Goal: Transaction & Acquisition: Purchase product/service

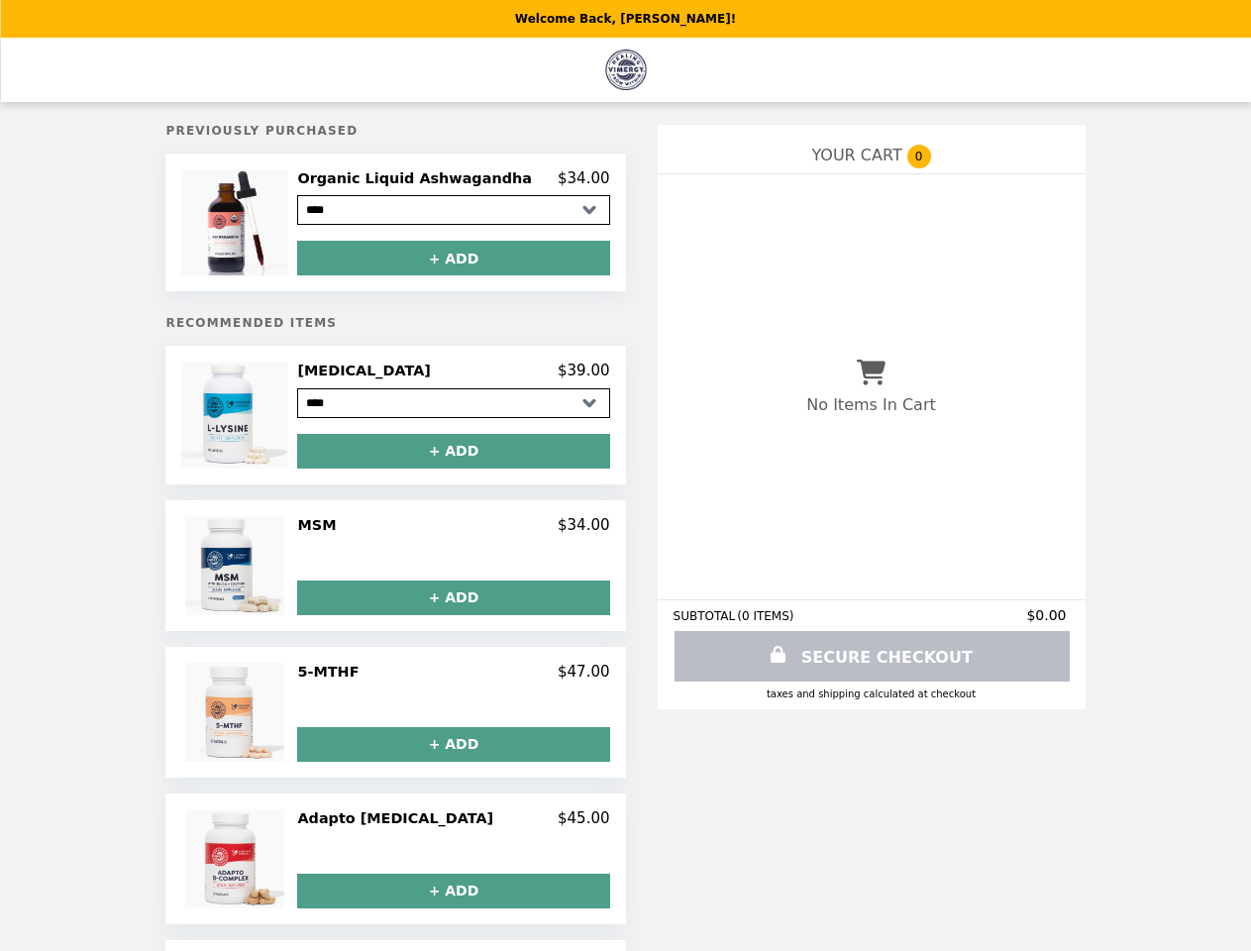
click at [267, 225] on img at bounding box center [236, 222] width 111 height 106
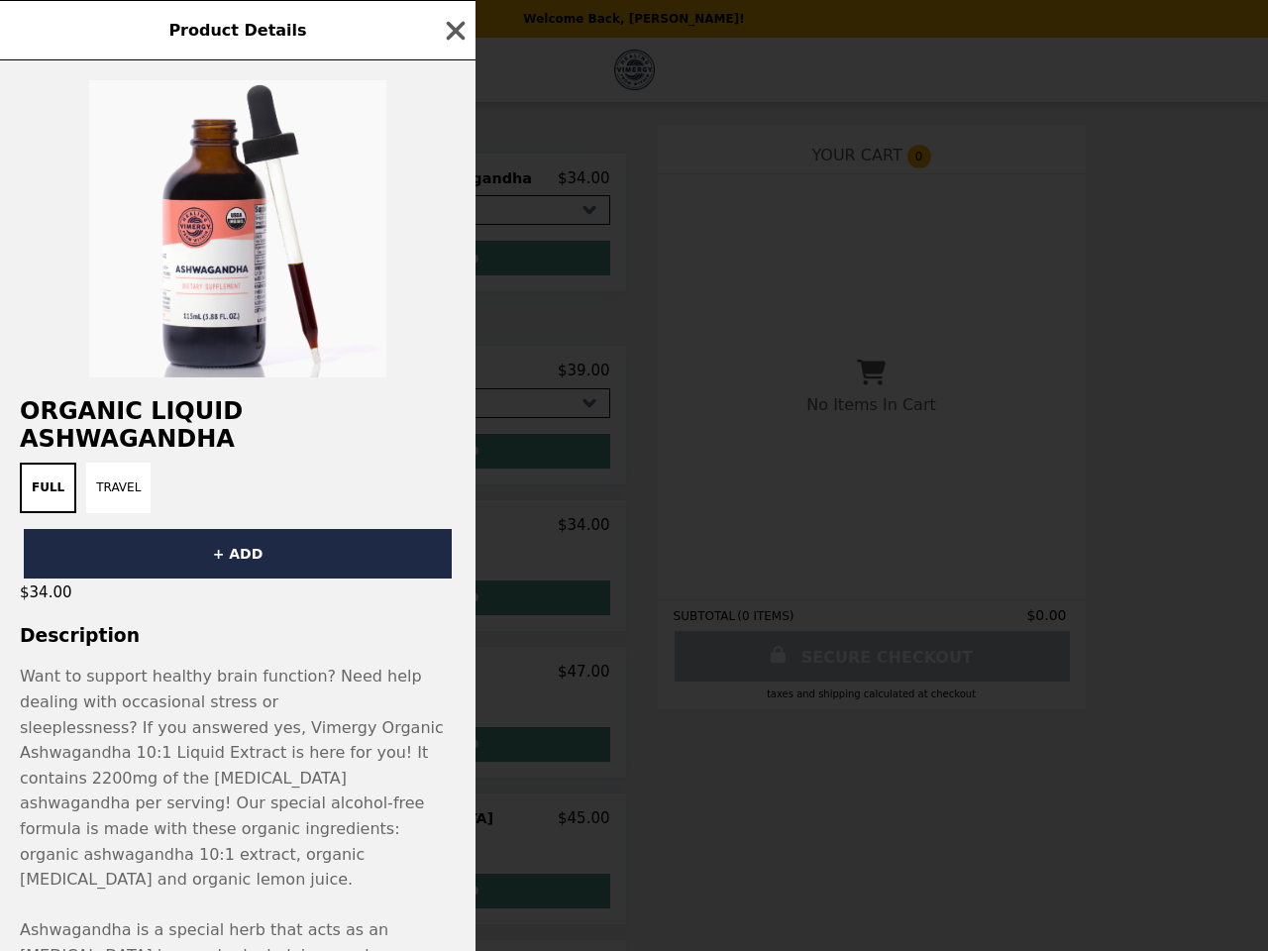
click at [454, 181] on div "Product Details Organic Liquid Ashwagandha Full Travel + ADD $34.00 Description…" at bounding box center [634, 475] width 1268 height 951
click at [454, 262] on div at bounding box center [238, 218] width 476 height 317
click at [267, 421] on h2 "Organic Liquid Ashwagandha" at bounding box center [238, 424] width 476 height 55
click at [454, 378] on div "Product Details Organic Liquid Ashwagandha Full Travel + ADD $34.00 Description…" at bounding box center [634, 475] width 1268 height 951
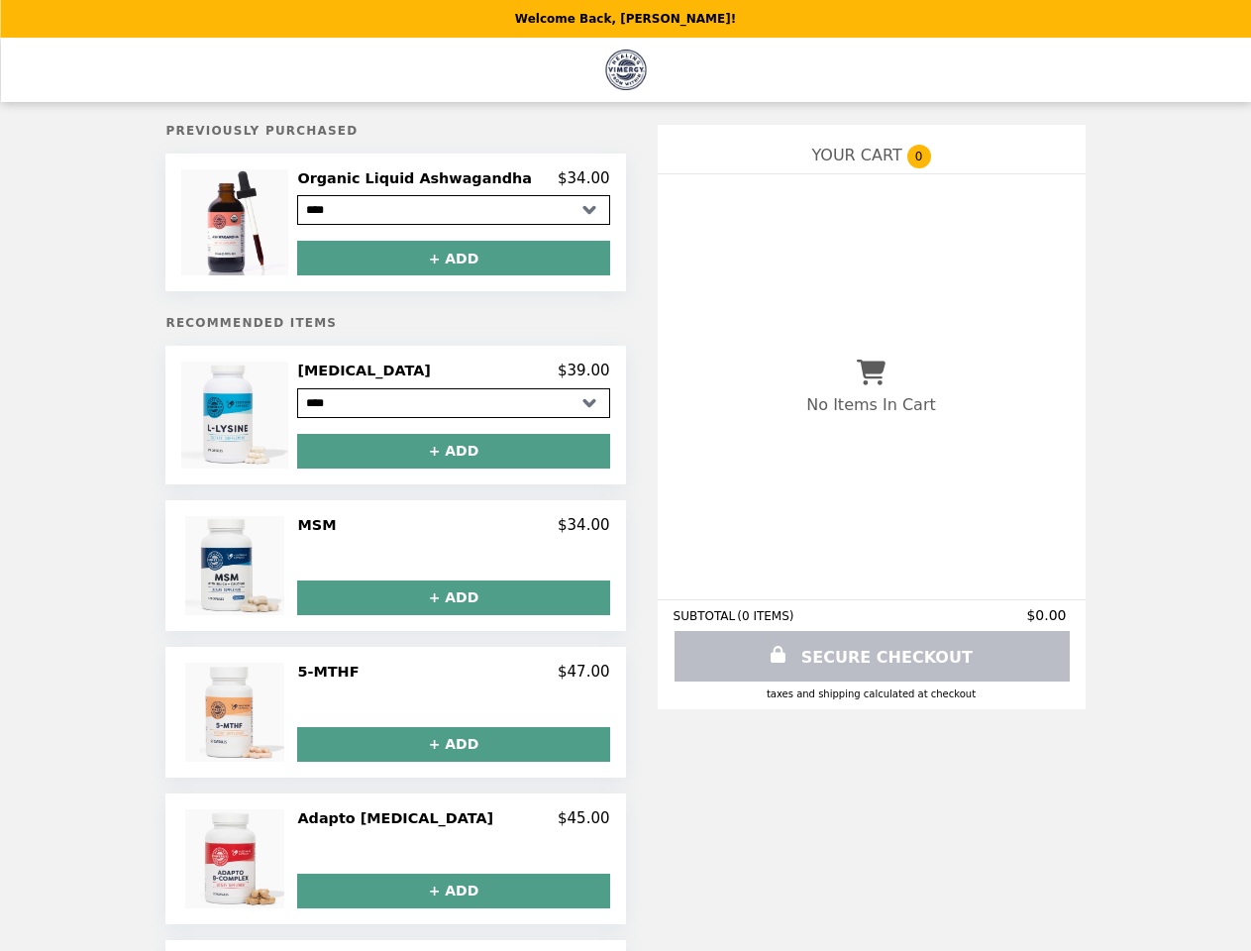
click at [267, 573] on img at bounding box center [237, 565] width 104 height 99
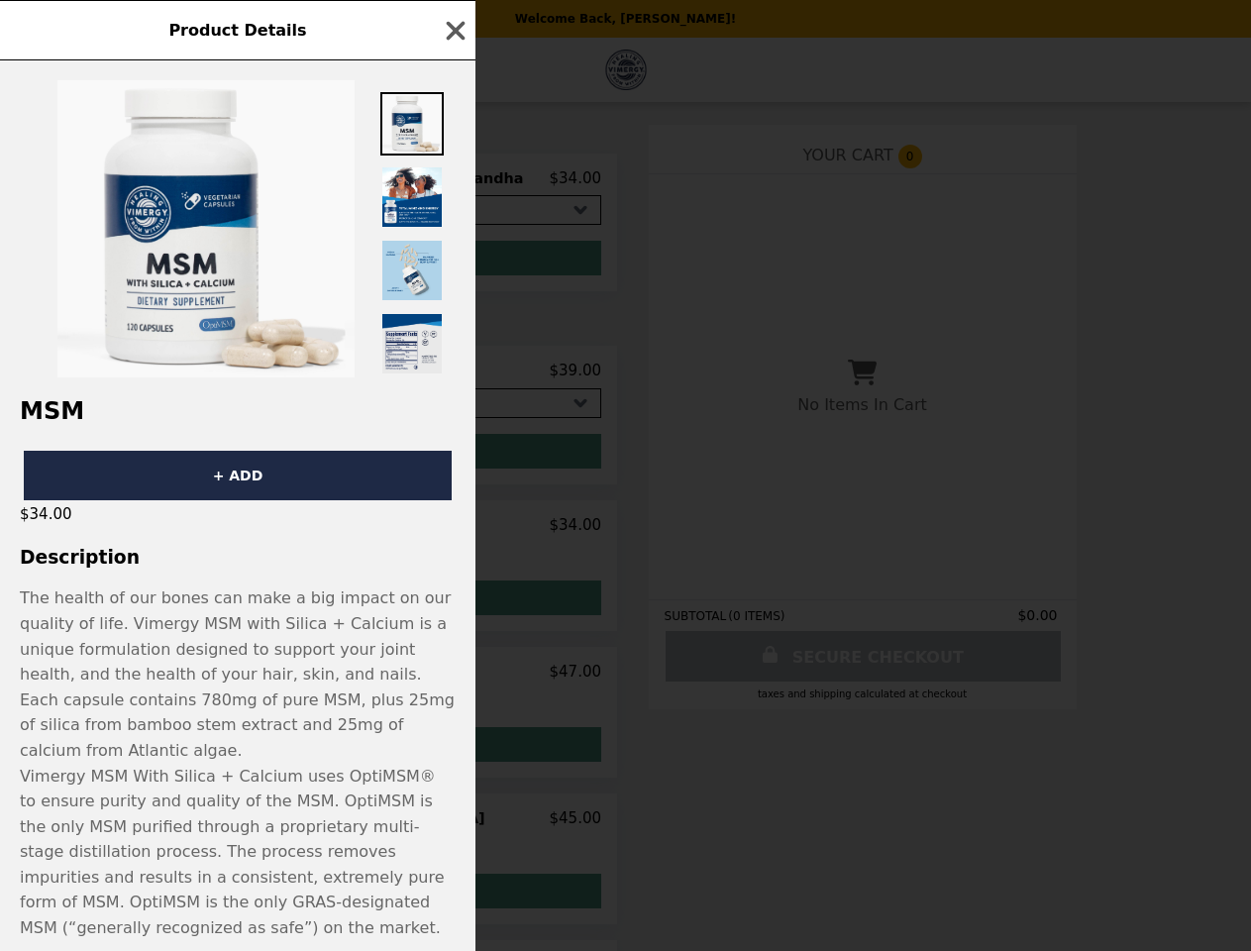
click at [454, 533] on div "Product Details MSM + ADD $34.00 Description The health of our bones can make a…" at bounding box center [625, 475] width 1251 height 951
click at [454, 604] on p "The health of our bones can make a big impact on our quality of life. Vimergy M…" at bounding box center [238, 674] width 436 height 177
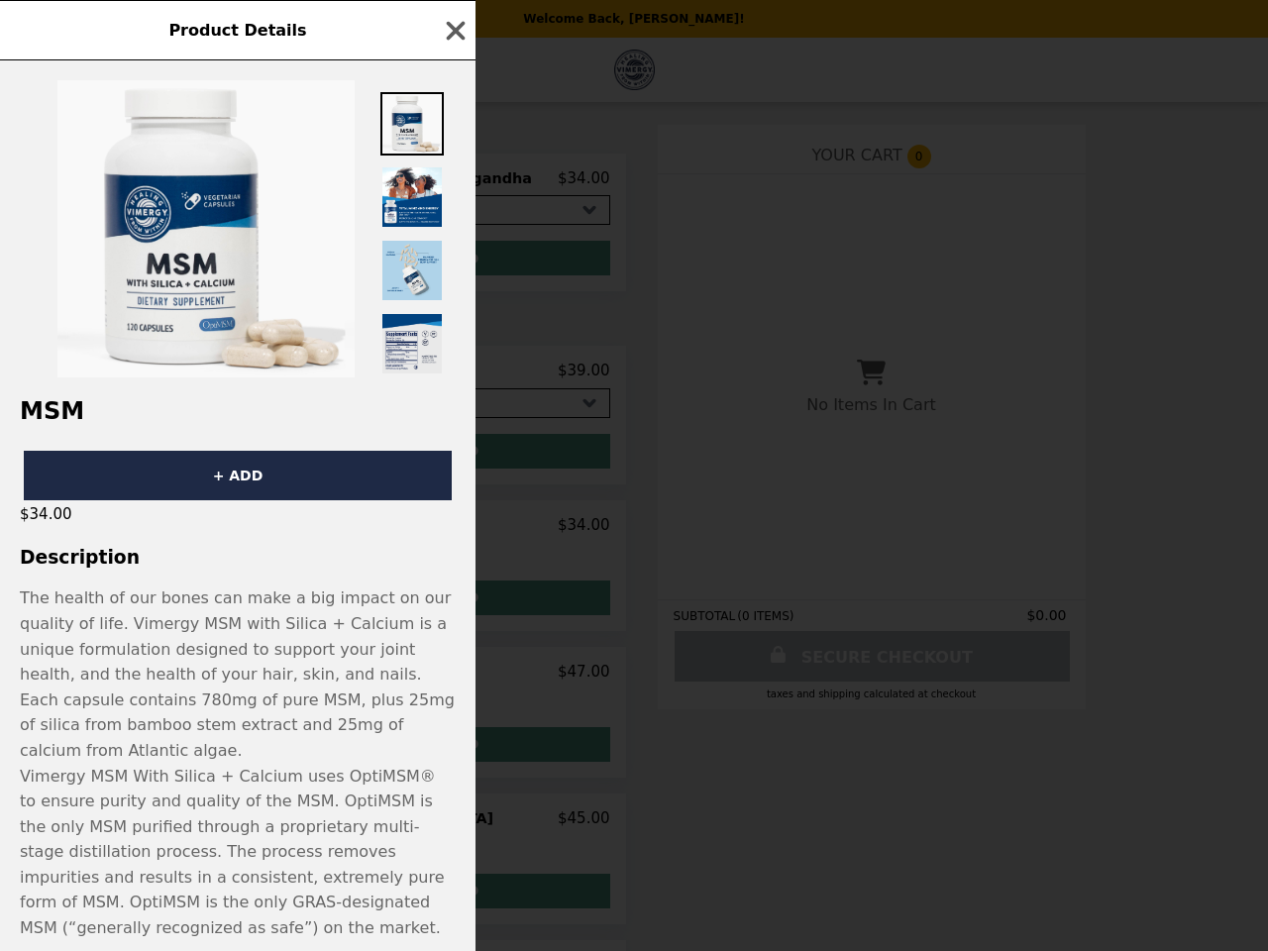
click at [267, 719] on div "Product Details MSM + ADD $34.00 Description The health of our bones can make a…" at bounding box center [634, 475] width 1268 height 951
